Goal: Transaction & Acquisition: Purchase product/service

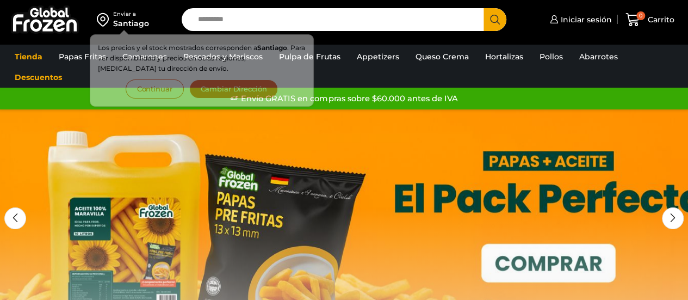
drag, startPoint x: 0, startPoint y: 0, endPoint x: 247, endPoint y: 18, distance: 247.4
click at [247, 18] on input "Search input" at bounding box center [335, 19] width 286 height 23
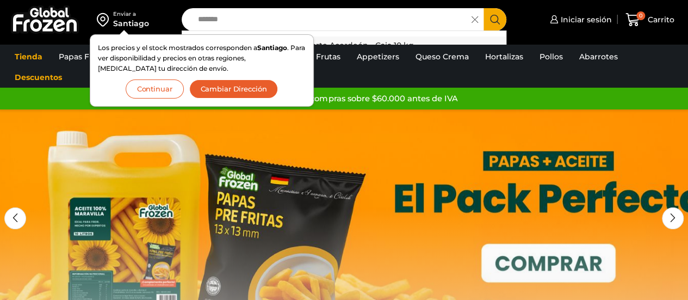
click at [348, 40] on p "Papas Fritas Crinkle - Corte Acordeón - Caja 10 kg" at bounding box center [320, 45] width 187 height 12
type input "**********"
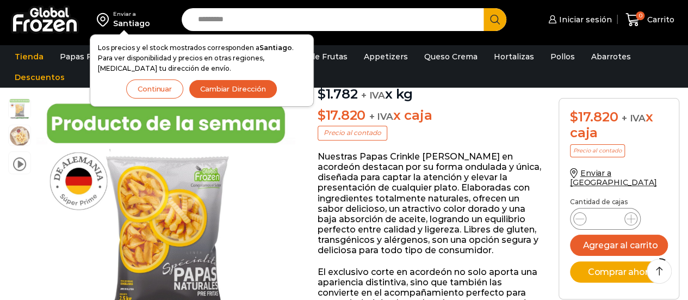
click at [607, 211] on input "*" at bounding box center [605, 218] width 21 height 15
type input "**"
click at [613, 261] on button "Comprar ahora" at bounding box center [619, 271] width 98 height 21
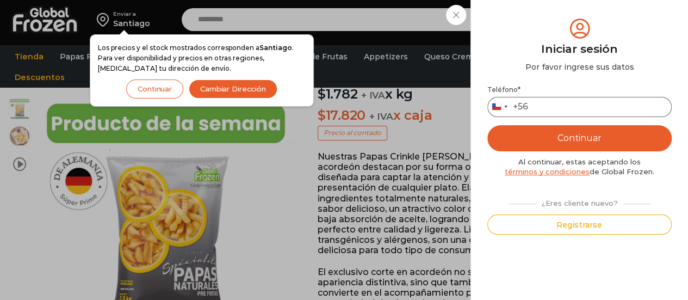
click at [593, 108] on input "Teléfono *" at bounding box center [579, 107] width 184 height 20
type input "*********"
click at [574, 135] on button "Continuar" at bounding box center [579, 138] width 184 height 26
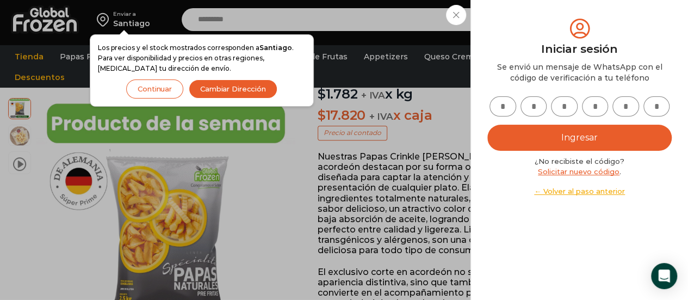
click at [498, 109] on input "text" at bounding box center [502, 106] width 27 height 20
type input "*"
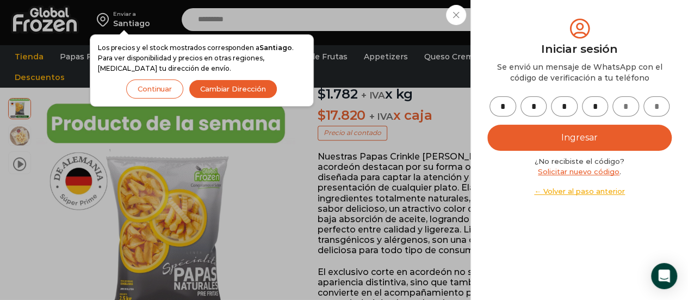
type input "*"
click at [534, 134] on button "Ingresar" at bounding box center [579, 137] width 184 height 26
click at [603, 129] on button "Ingresar" at bounding box center [579, 137] width 184 height 26
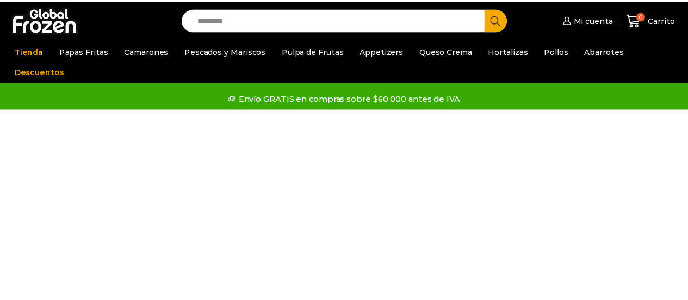
scroll to position [115, 0]
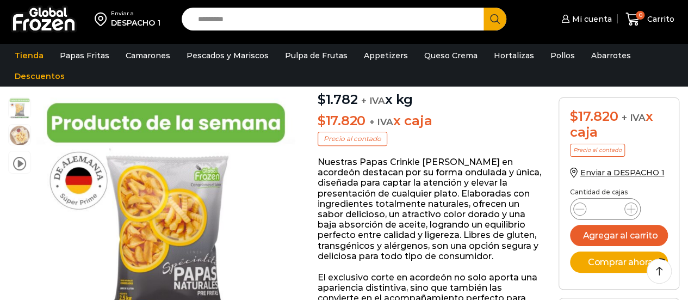
click at [606, 148] on div "$ 17.820 + IVA x caja Precio al contado" at bounding box center [619, 138] width 98 height 59
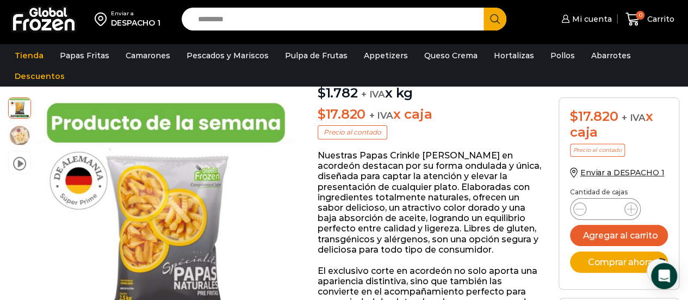
scroll to position [133, 0]
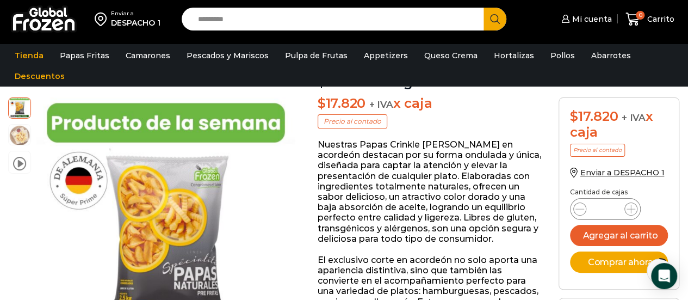
click at [610, 210] on input "*" at bounding box center [605, 208] width 21 height 15
type input "**"
click at [606, 259] on button "Comprar ahora" at bounding box center [619, 261] width 98 height 21
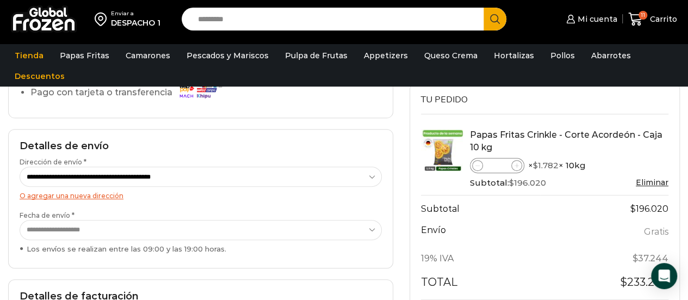
scroll to position [403, 0]
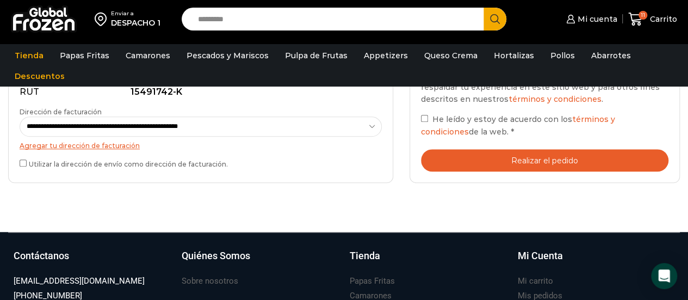
click at [550, 154] on button "Realizar el pedido" at bounding box center [544, 160] width 247 height 22
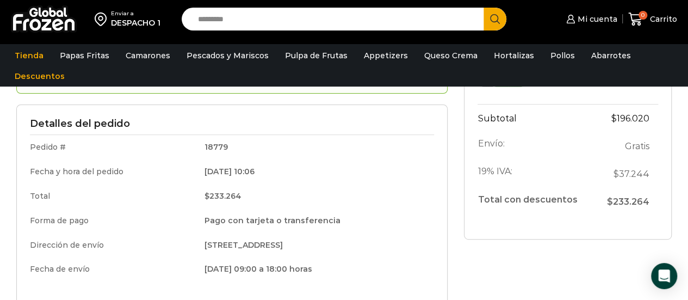
scroll to position [134, 0]
